Goal: Information Seeking & Learning: Check status

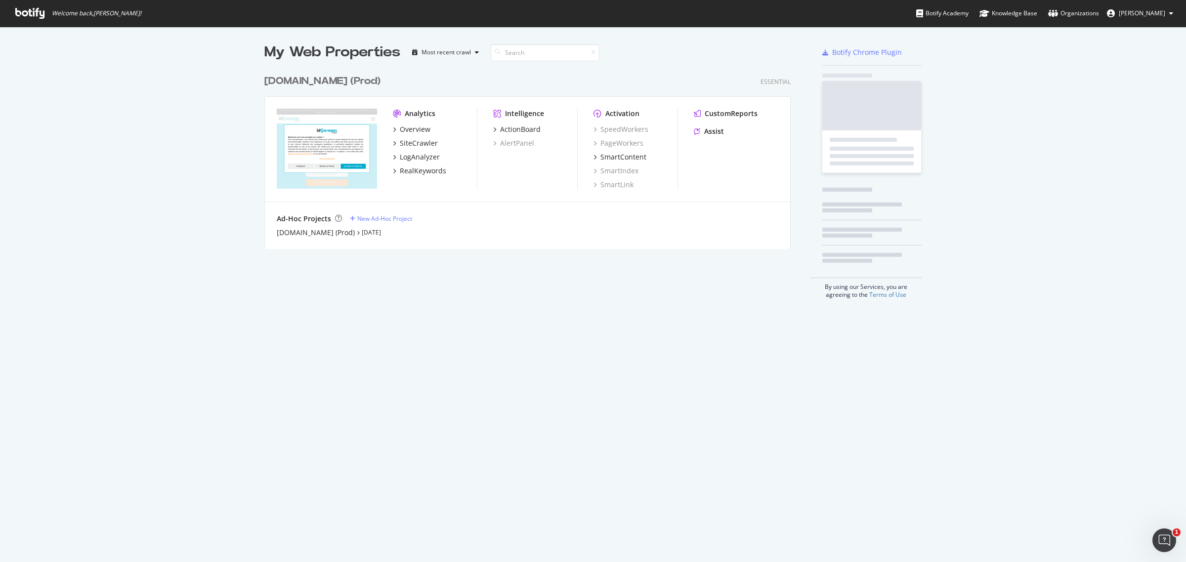
scroll to position [178, 525]
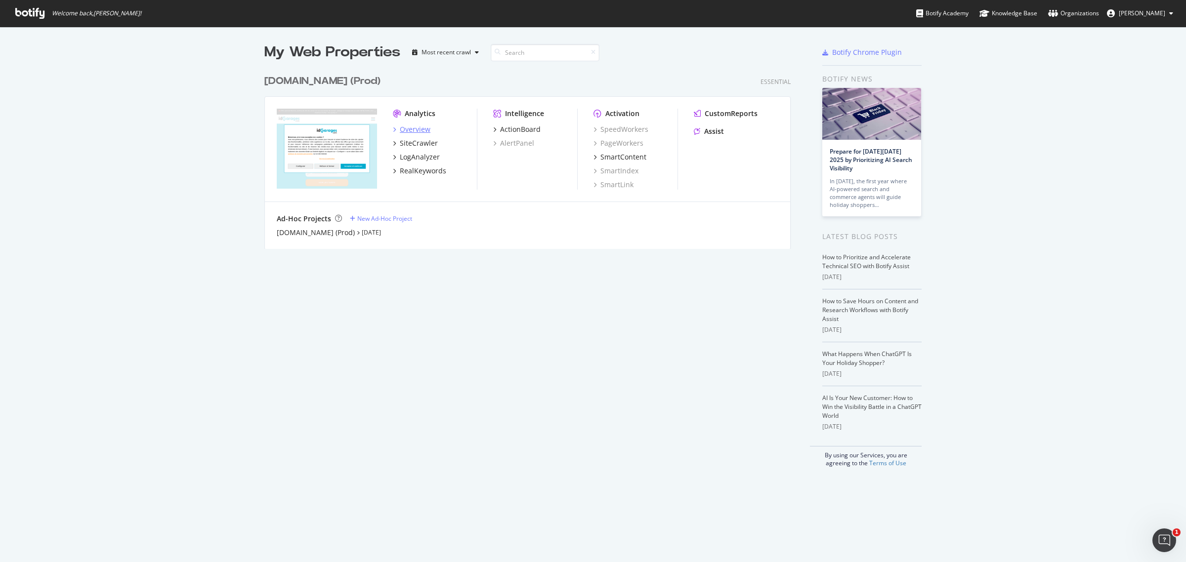
click at [415, 129] on div "Overview" at bounding box center [415, 130] width 31 height 10
